Goal: Task Accomplishment & Management: Use online tool/utility

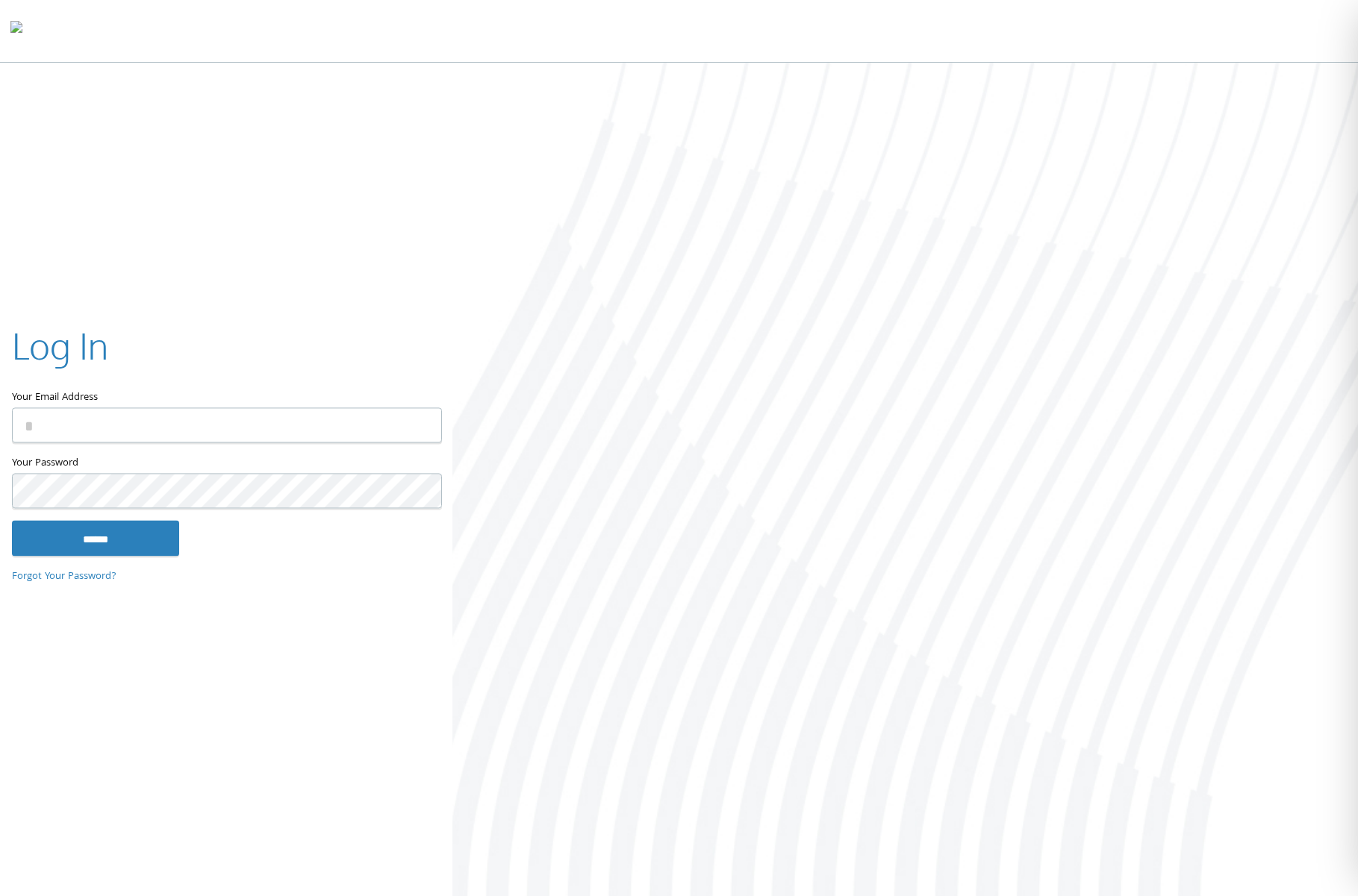
type input "**********"
click at [81, 531] on input "******" at bounding box center [95, 538] width 167 height 36
